Goal: Information Seeking & Learning: Learn about a topic

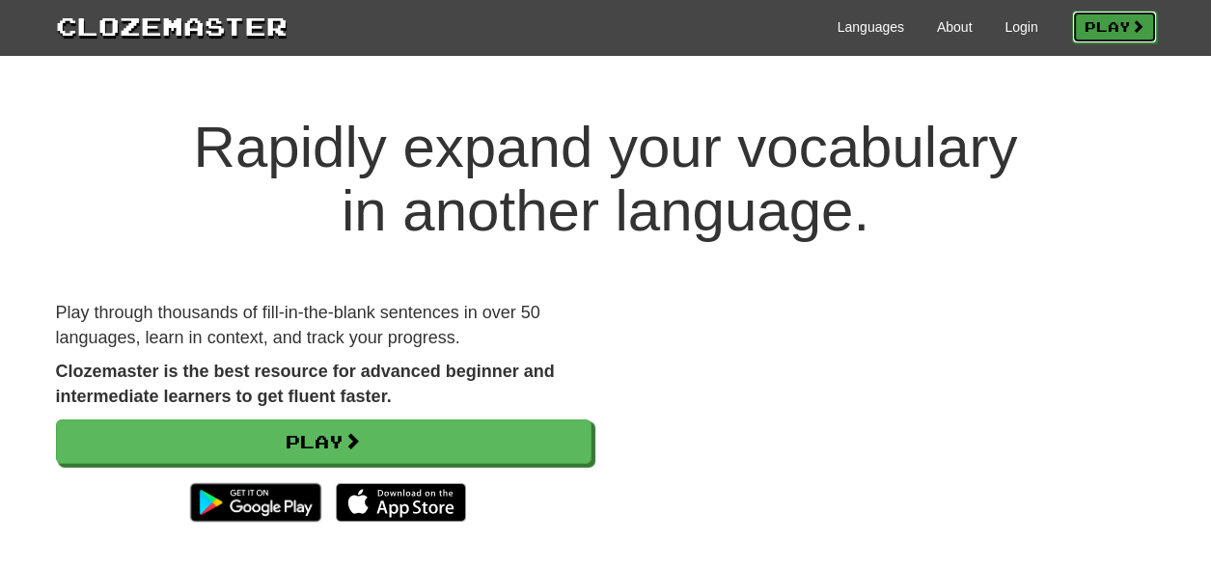
click at [1100, 31] on link "Play" at bounding box center [1114, 27] width 85 height 33
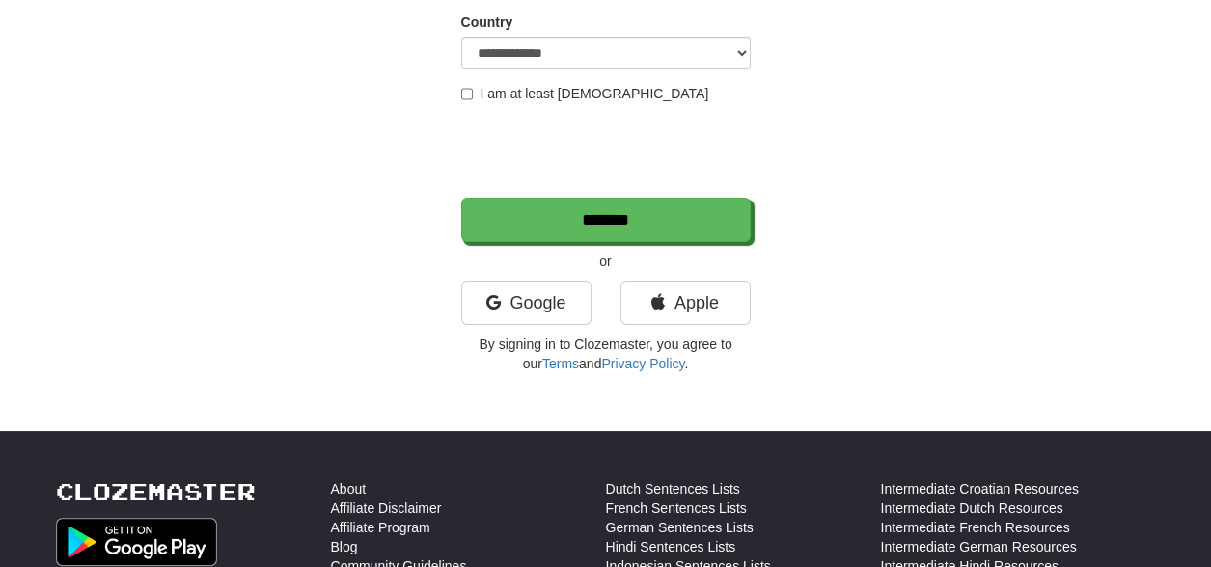
scroll to position [386, 0]
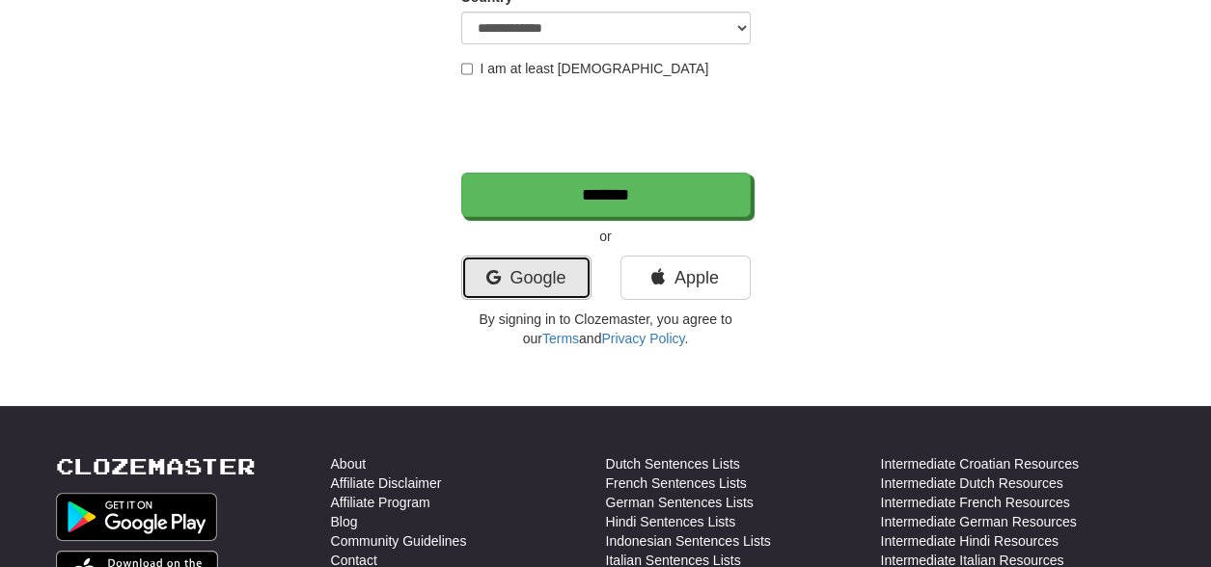
click at [548, 257] on link "Google" at bounding box center [526, 278] width 130 height 44
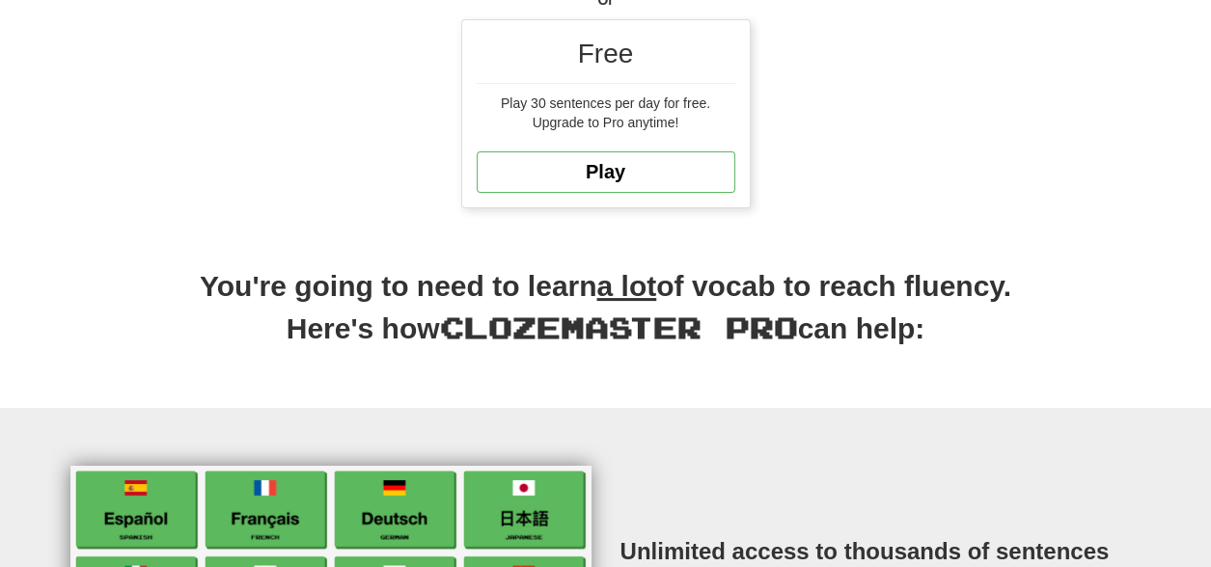
scroll to position [579, 0]
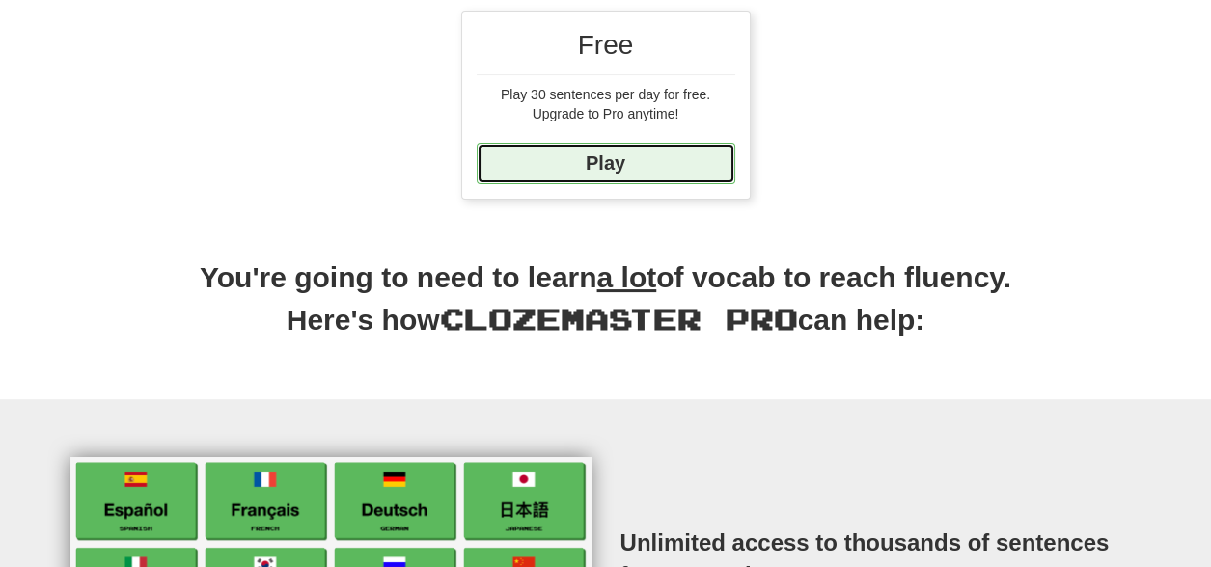
click at [642, 154] on link "Play" at bounding box center [606, 163] width 259 height 41
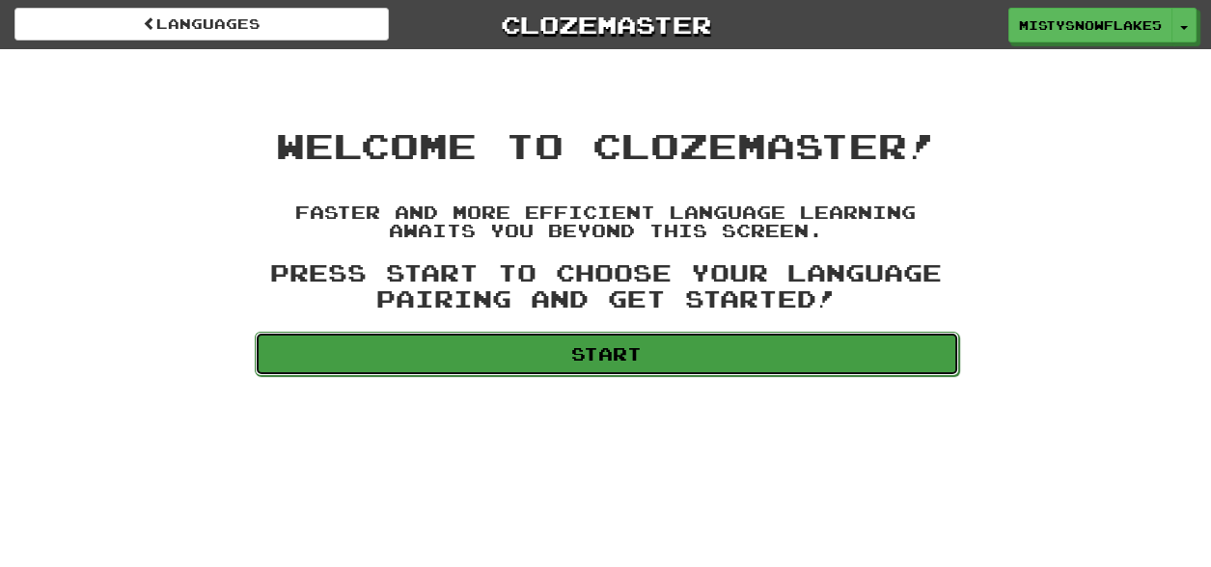
click at [640, 364] on link "Start" at bounding box center [607, 354] width 704 height 44
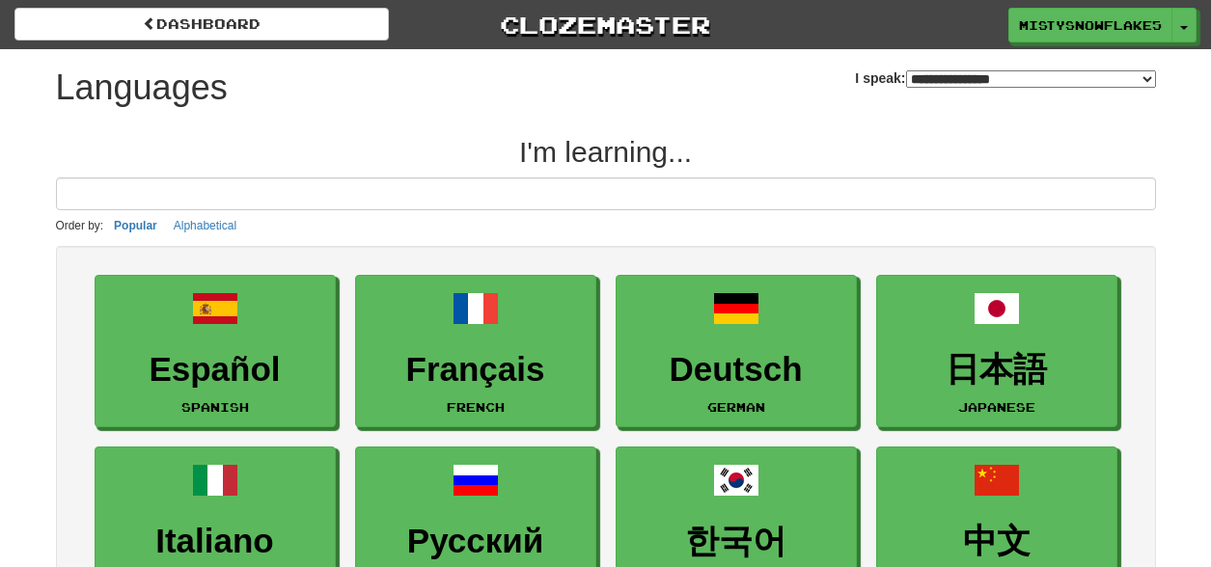
select select "*******"
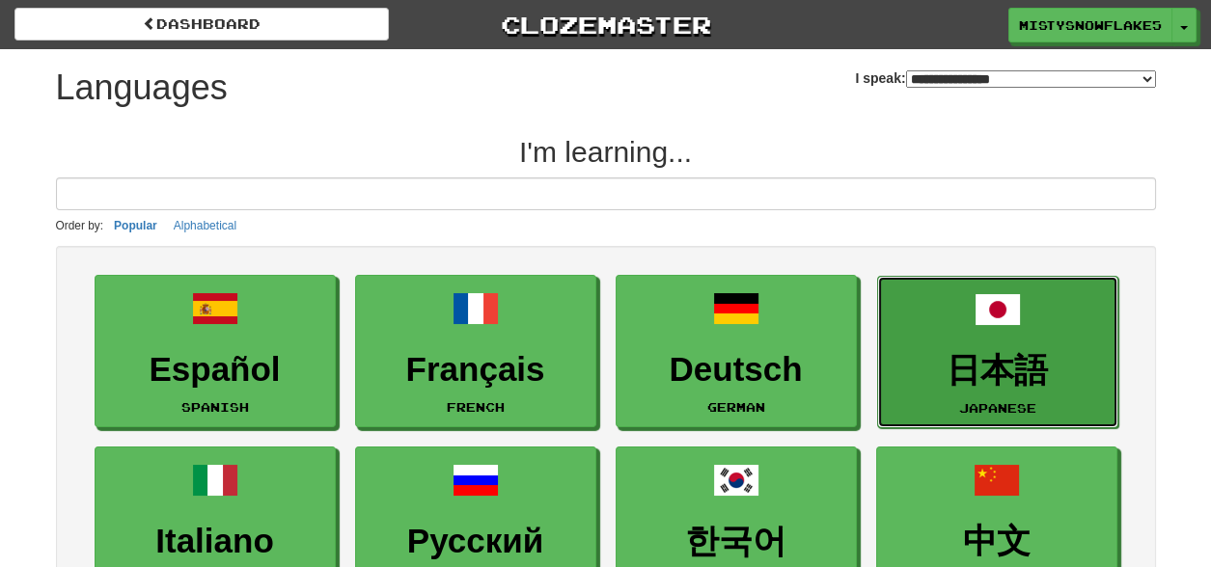
click at [931, 377] on h3 "日本語" at bounding box center [998, 371] width 220 height 38
